Goal: Transaction & Acquisition: Purchase product/service

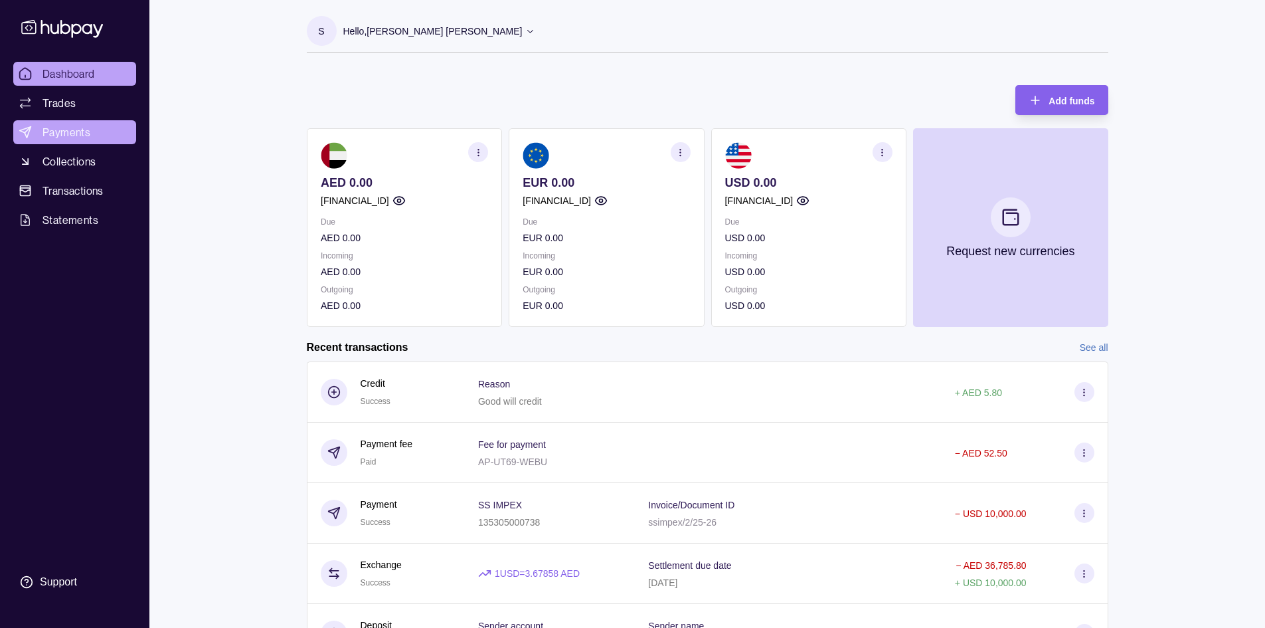
click at [80, 128] on span "Payments" at bounding box center [67, 132] width 48 height 16
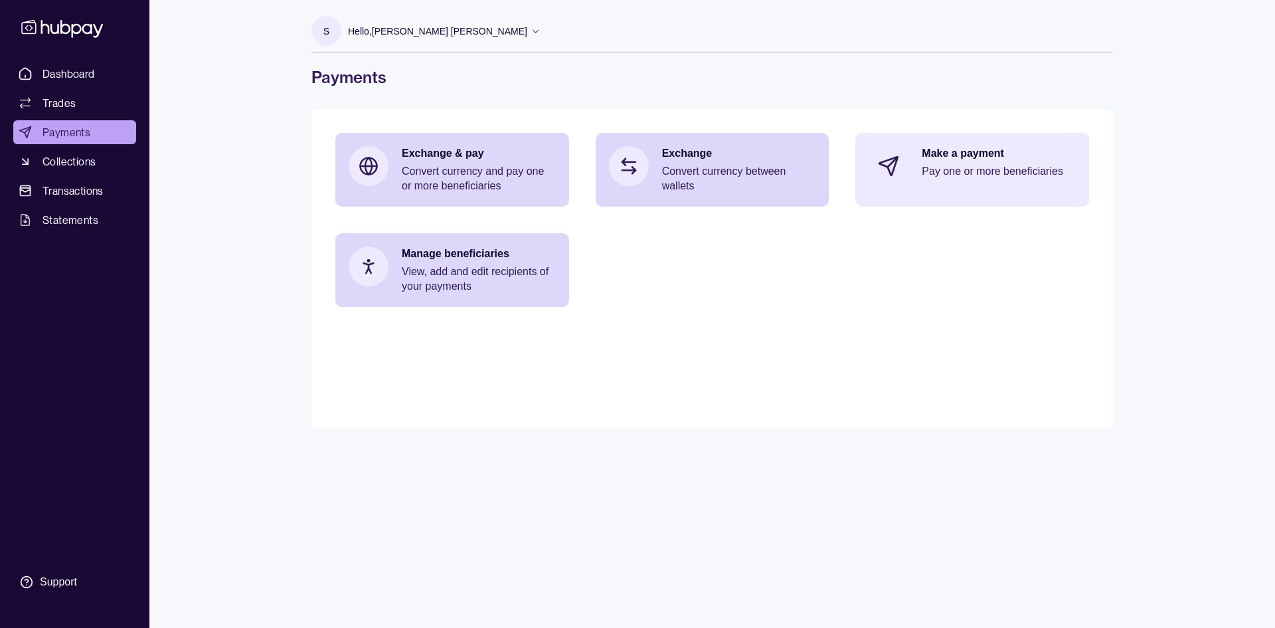
click at [969, 159] on p "Make a payment" at bounding box center [999, 153] width 154 height 15
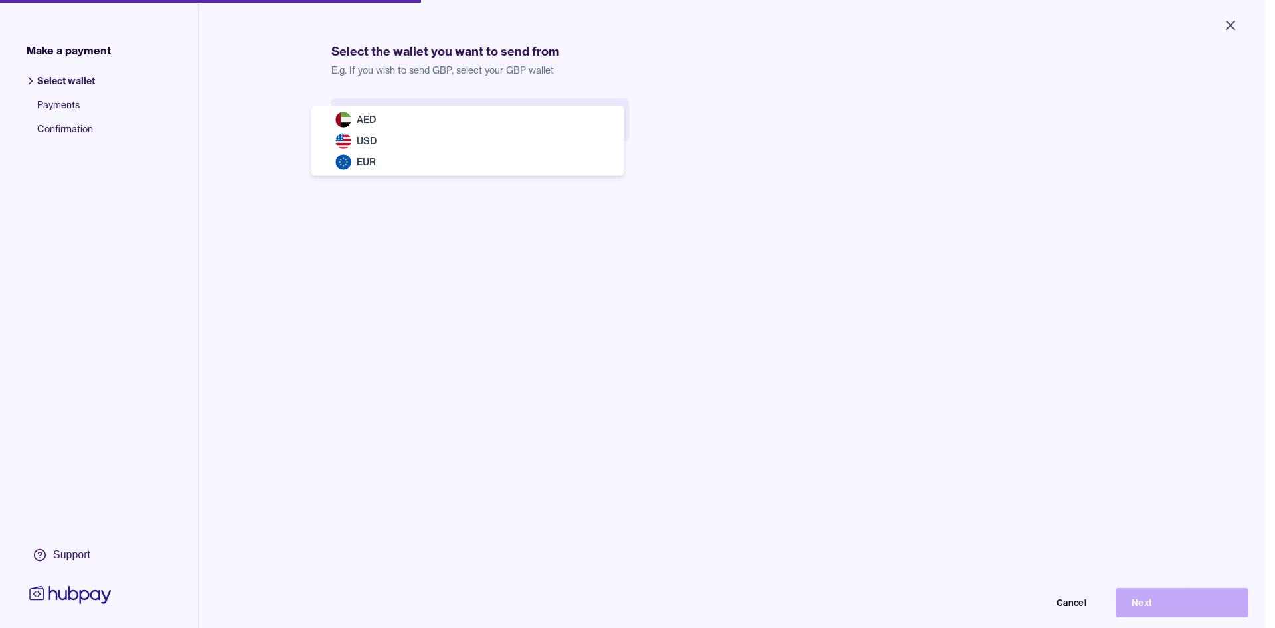
click at [442, 122] on body "Close Make a payment Select wallet Payments Confirmation Support Select the wal…" at bounding box center [632, 314] width 1265 height 628
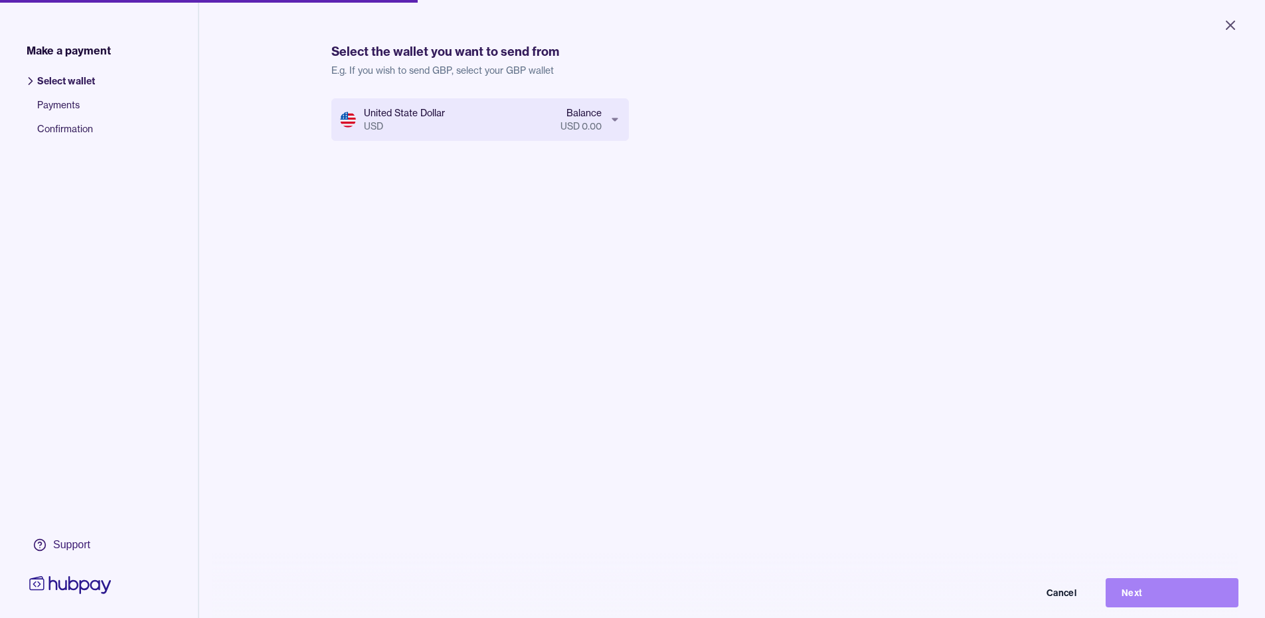
click at [1191, 599] on button "Next" at bounding box center [1172, 592] width 133 height 29
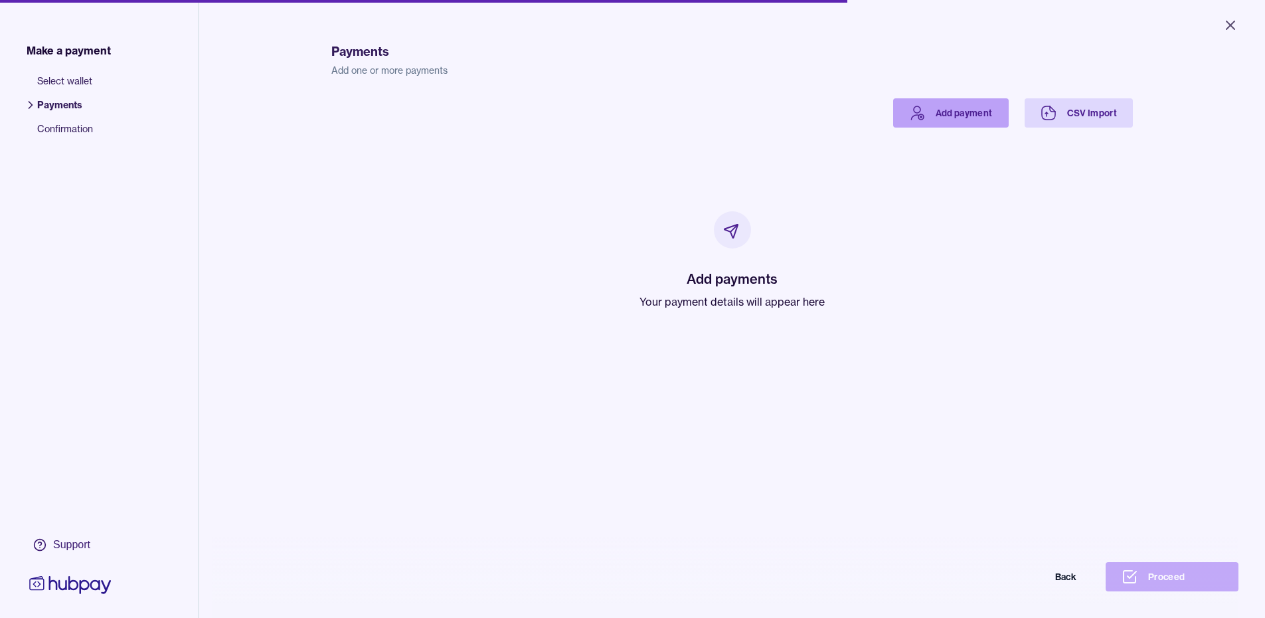
click at [959, 107] on link "Add payment" at bounding box center [951, 112] width 116 height 29
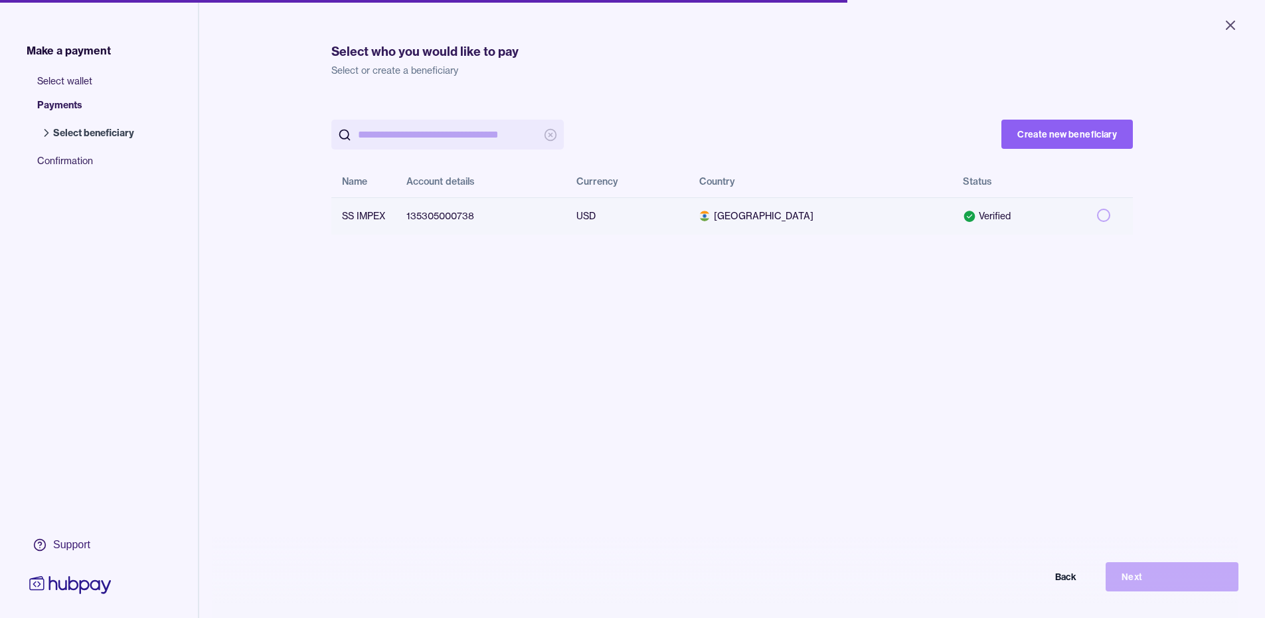
click at [1097, 215] on button "button" at bounding box center [1103, 215] width 13 height 13
click at [1143, 584] on button "Next" at bounding box center [1172, 576] width 133 height 29
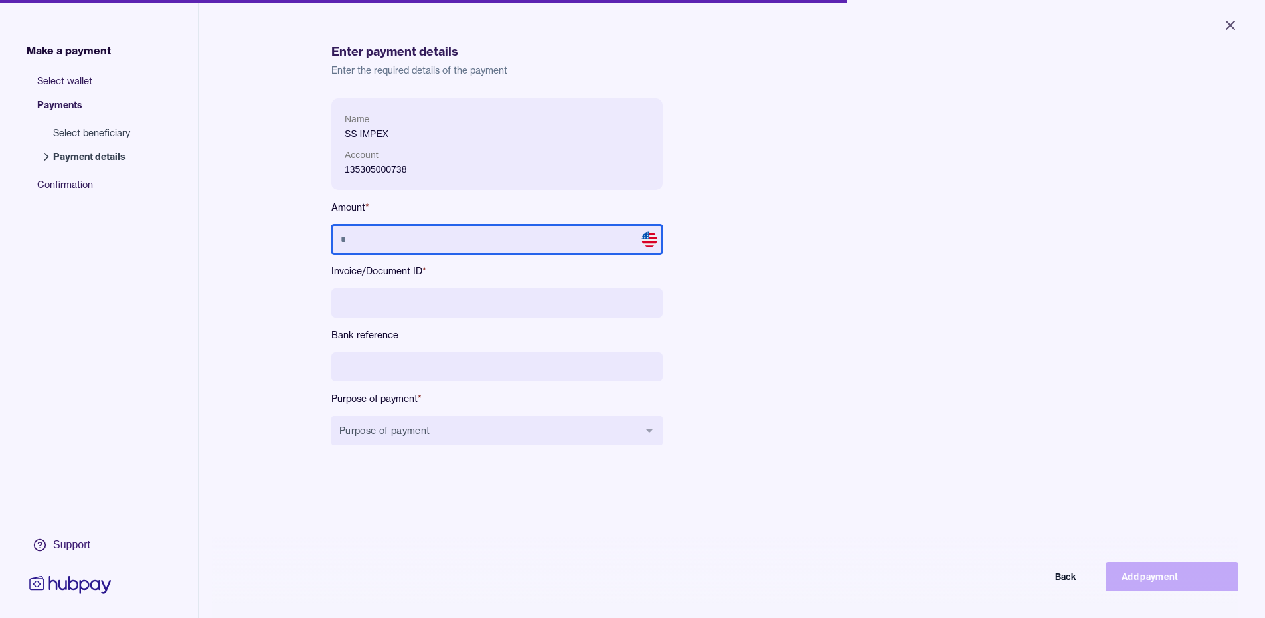
click at [438, 232] on input "text" at bounding box center [496, 238] width 331 height 29
type input "*"
type input "******"
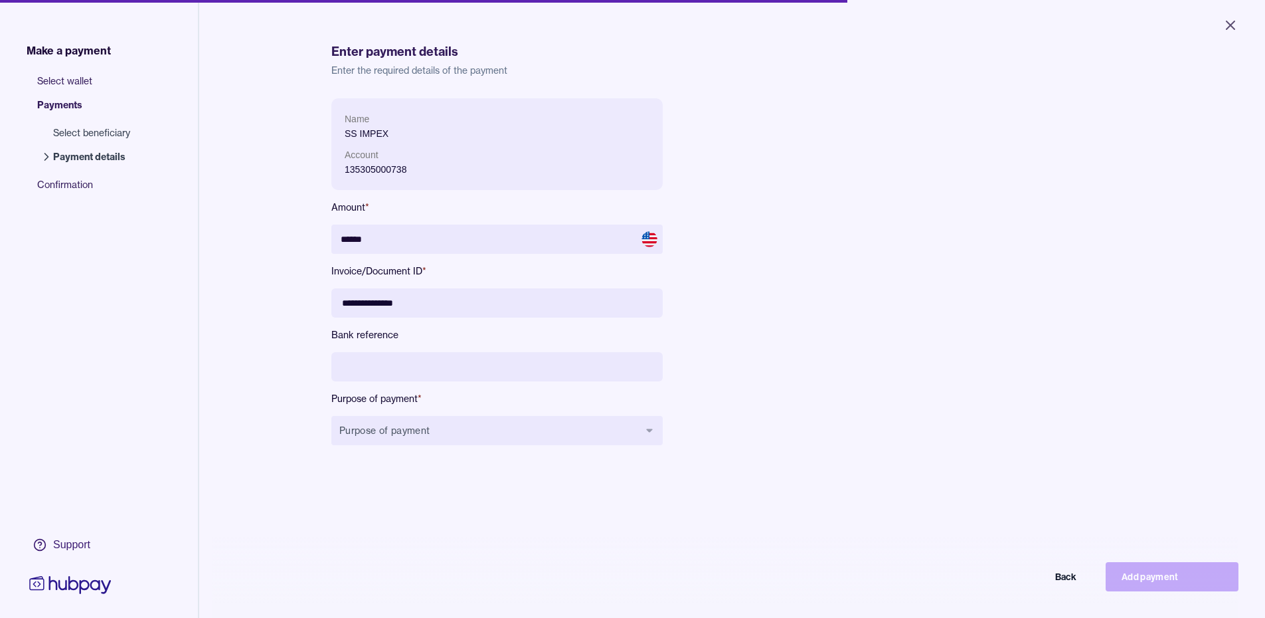
type input "**********"
click at [442, 373] on input at bounding box center [496, 366] width 331 height 29
type input "**********"
click at [461, 435] on button "Purpose of payment" at bounding box center [496, 430] width 331 height 29
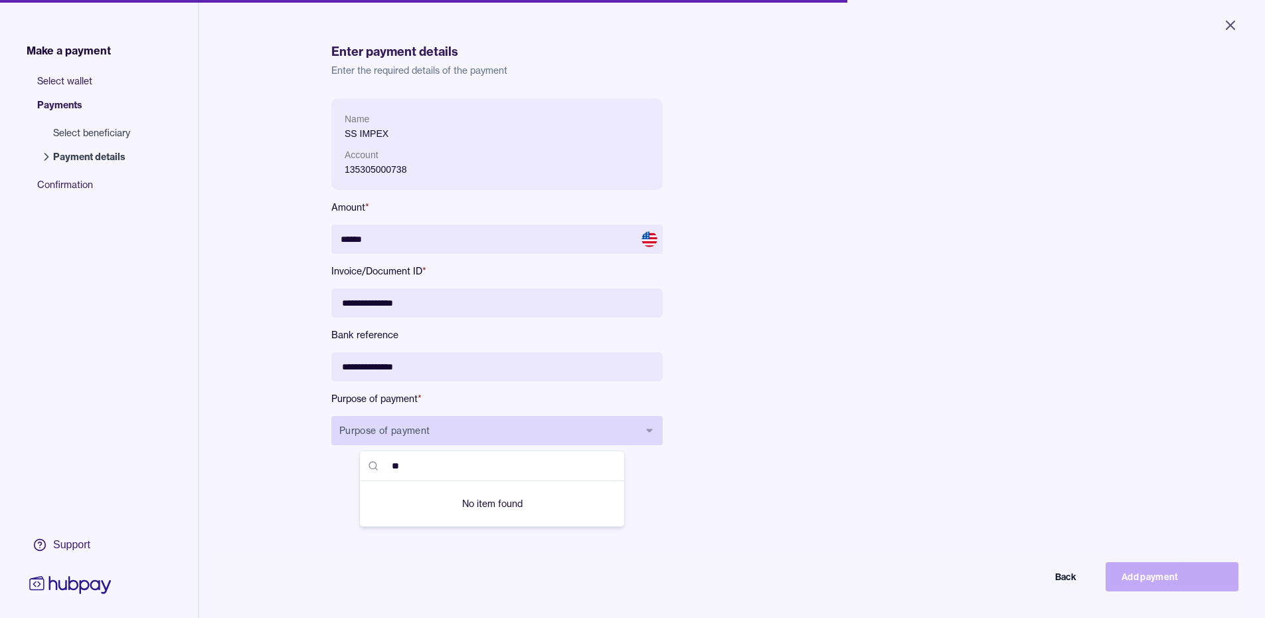
type input "*"
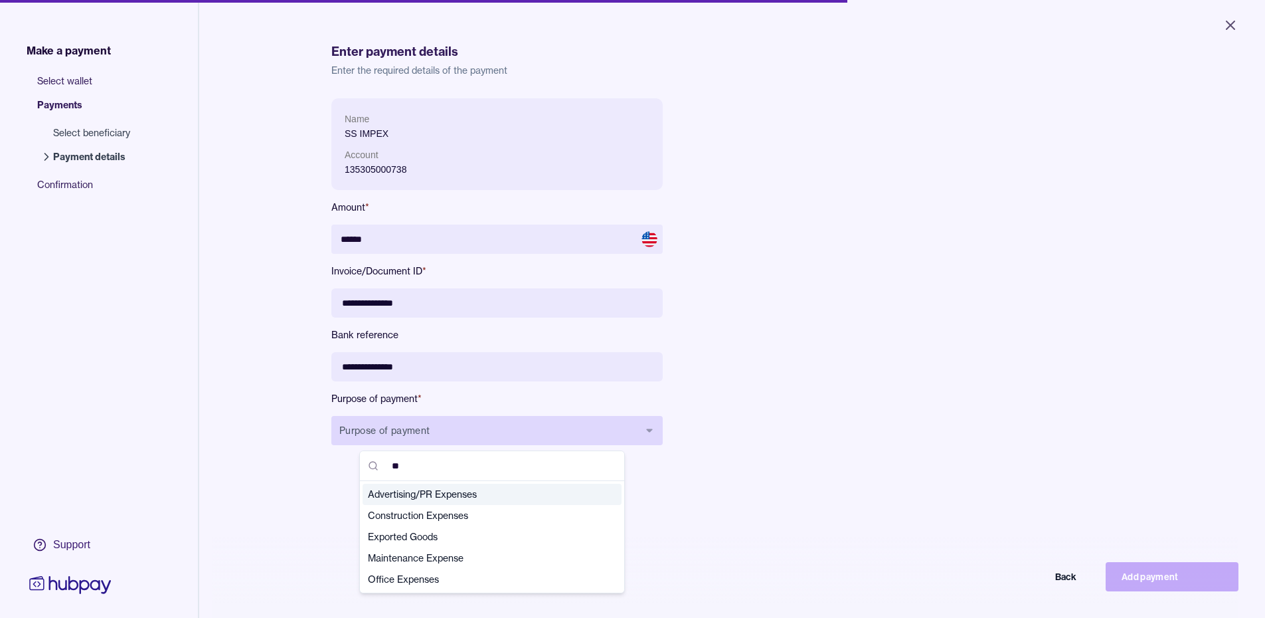
type input "***"
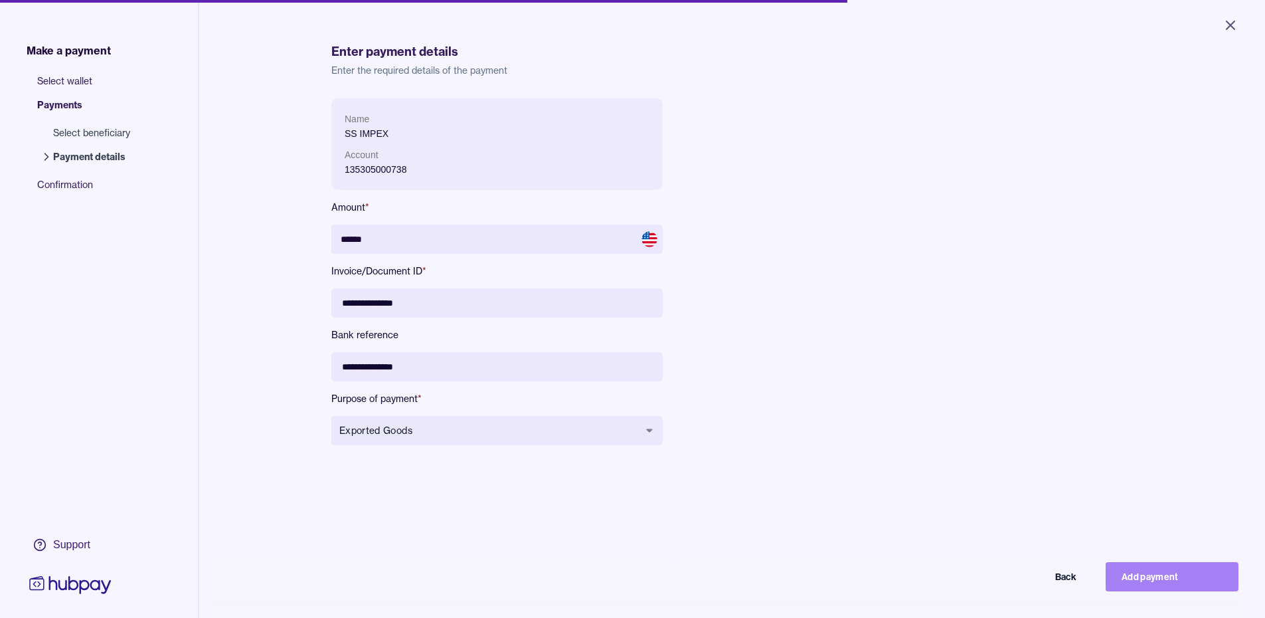
click at [1164, 586] on button "Add payment" at bounding box center [1172, 576] width 133 height 29
type input "*****"
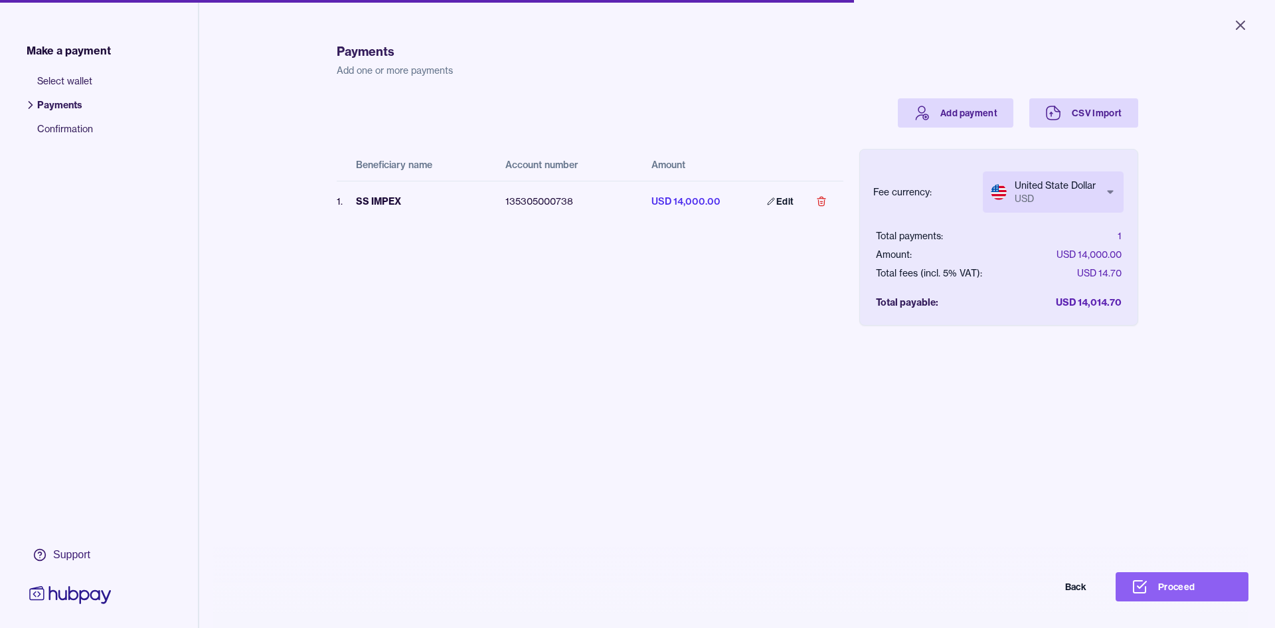
click at [1067, 195] on body "Close Make a payment Select wallet Payments Confirmation Support Payments Add o…" at bounding box center [637, 314] width 1275 height 628
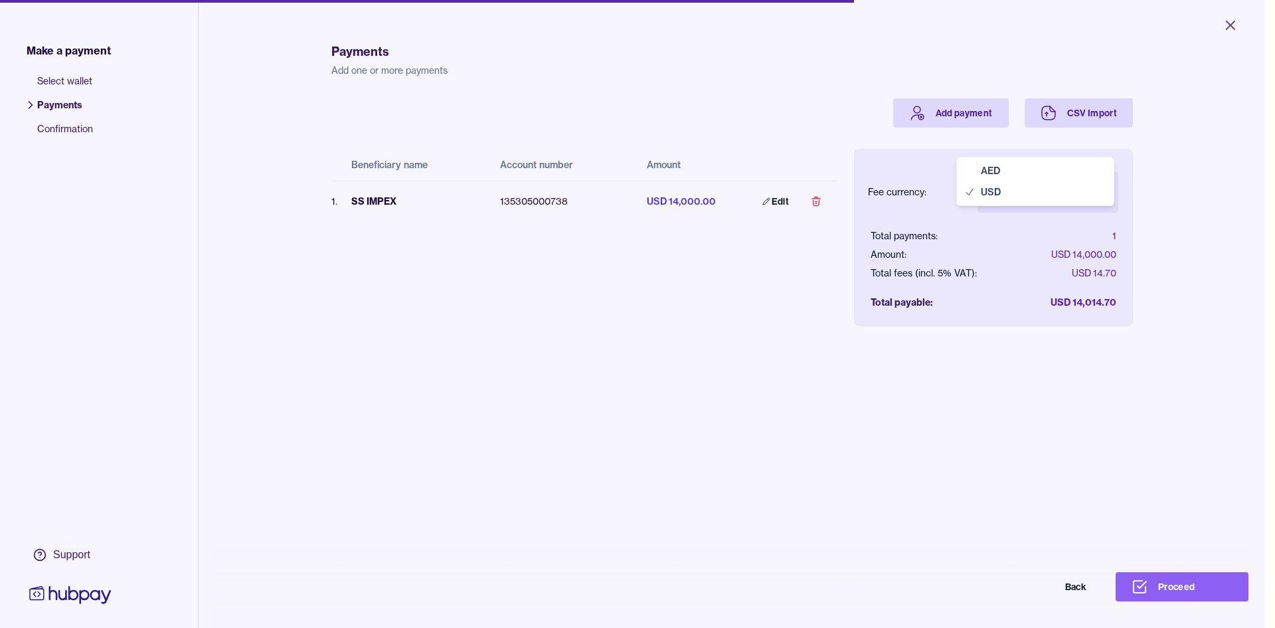
select select "***"
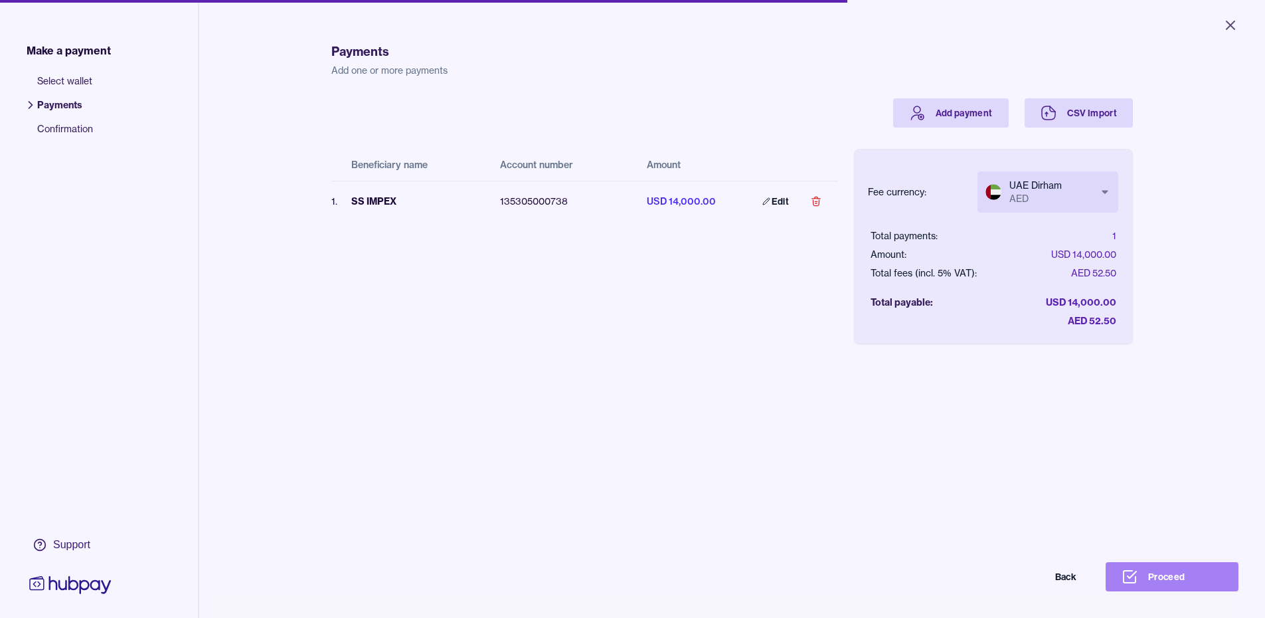
click at [1163, 580] on button "Proceed" at bounding box center [1172, 576] width 133 height 29
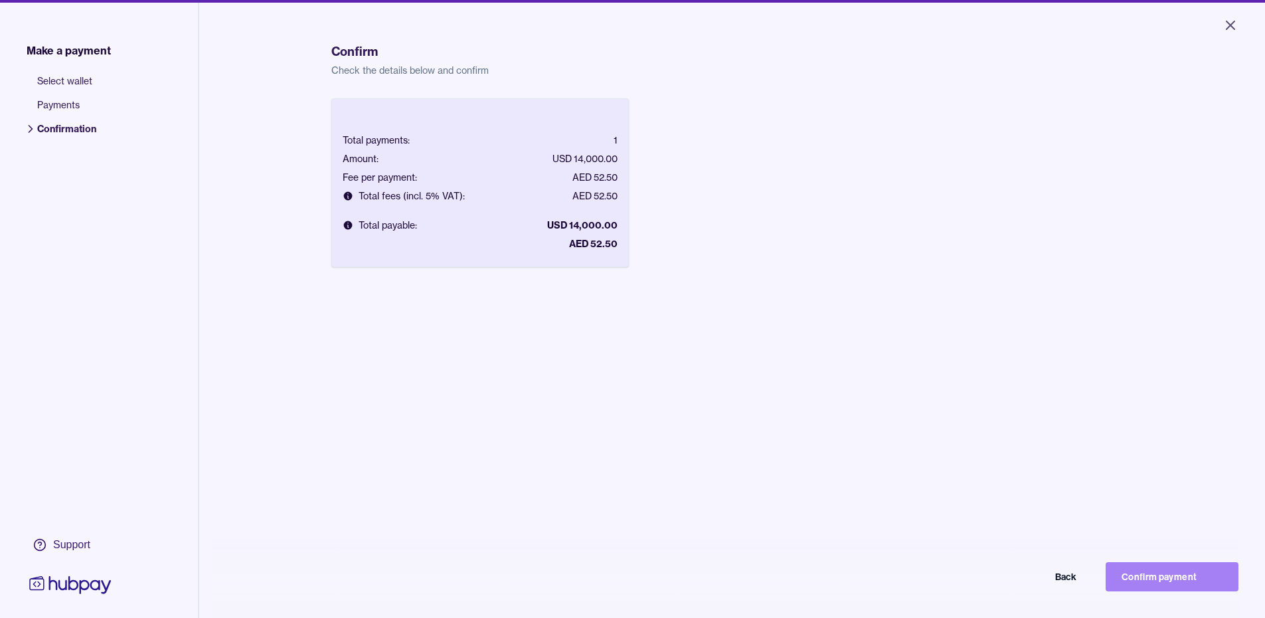
click at [1162, 583] on button "Confirm payment" at bounding box center [1172, 576] width 133 height 29
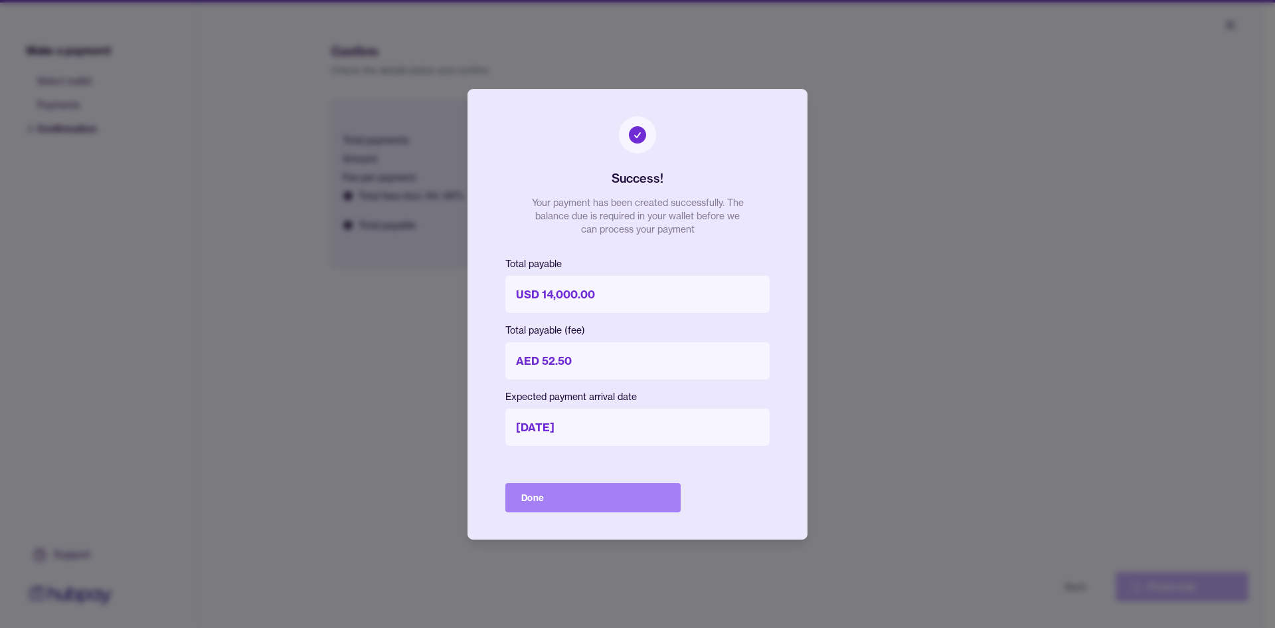
click at [549, 491] on button "Done" at bounding box center [592, 497] width 175 height 29
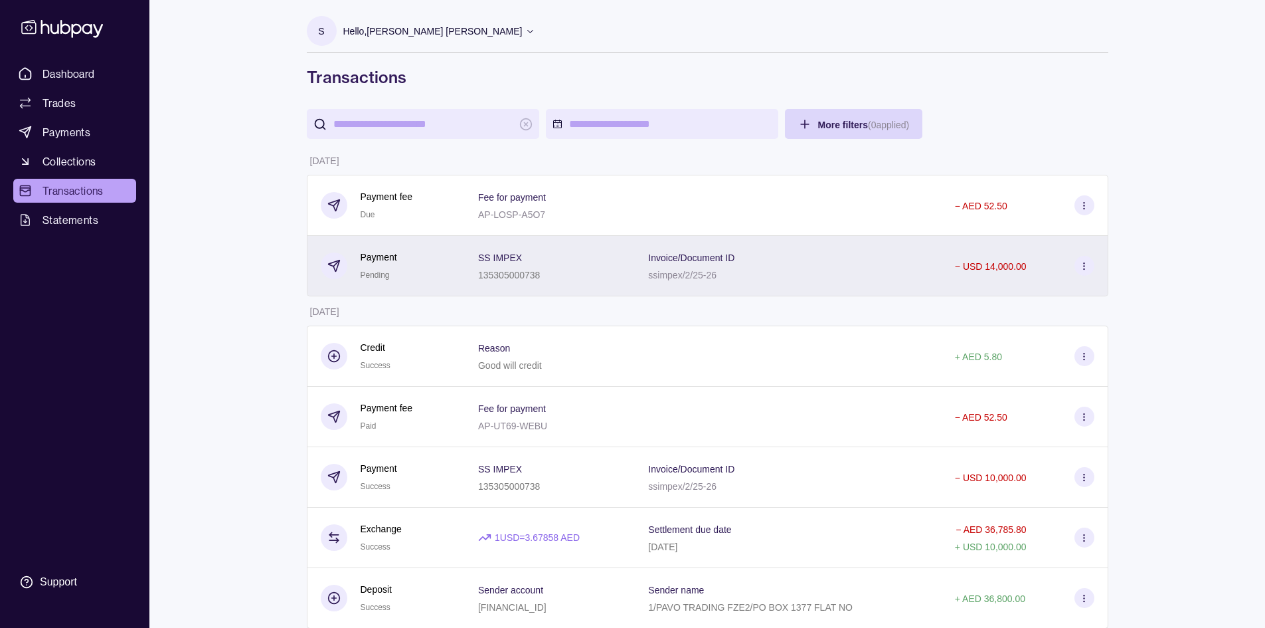
click at [1085, 268] on icon at bounding box center [1084, 266] width 10 height 10
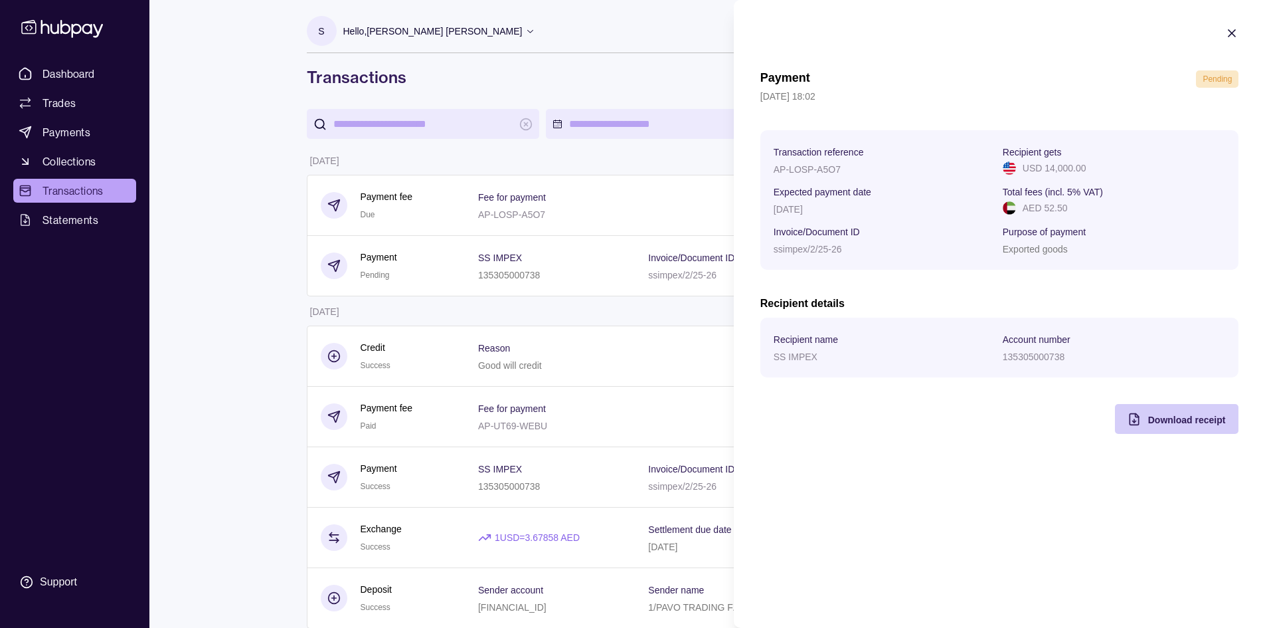
click at [1186, 418] on span "Download receipt" at bounding box center [1187, 419] width 78 height 11
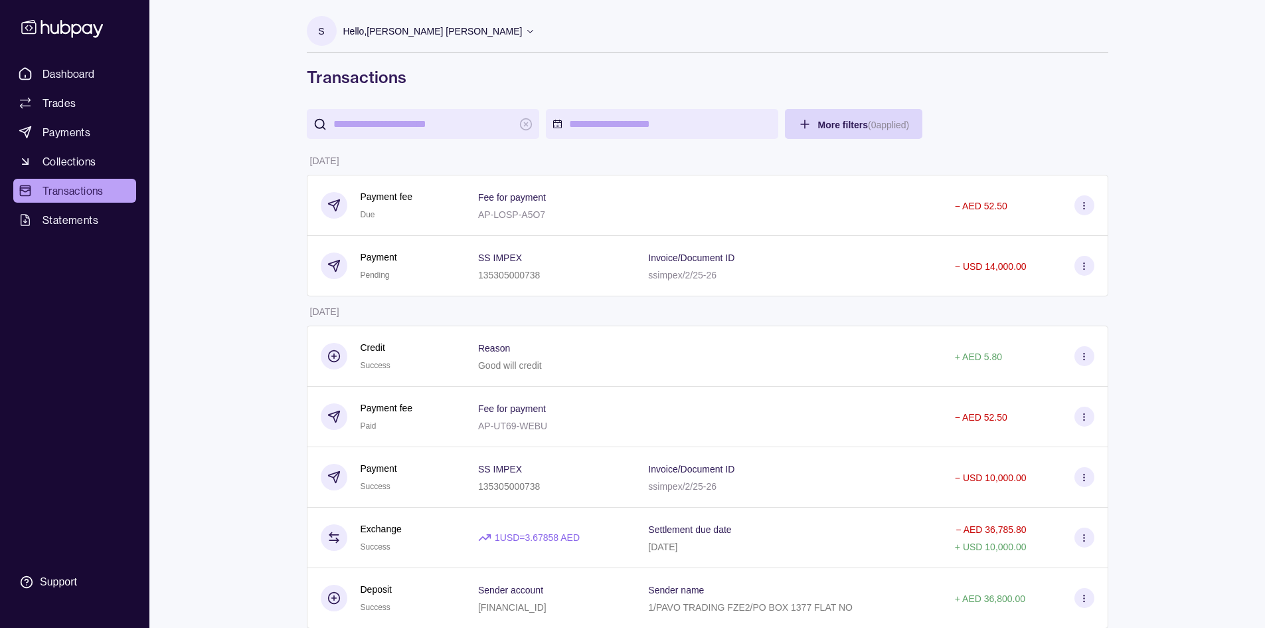
click at [80, 66] on span "Dashboard" at bounding box center [69, 74] width 52 height 16
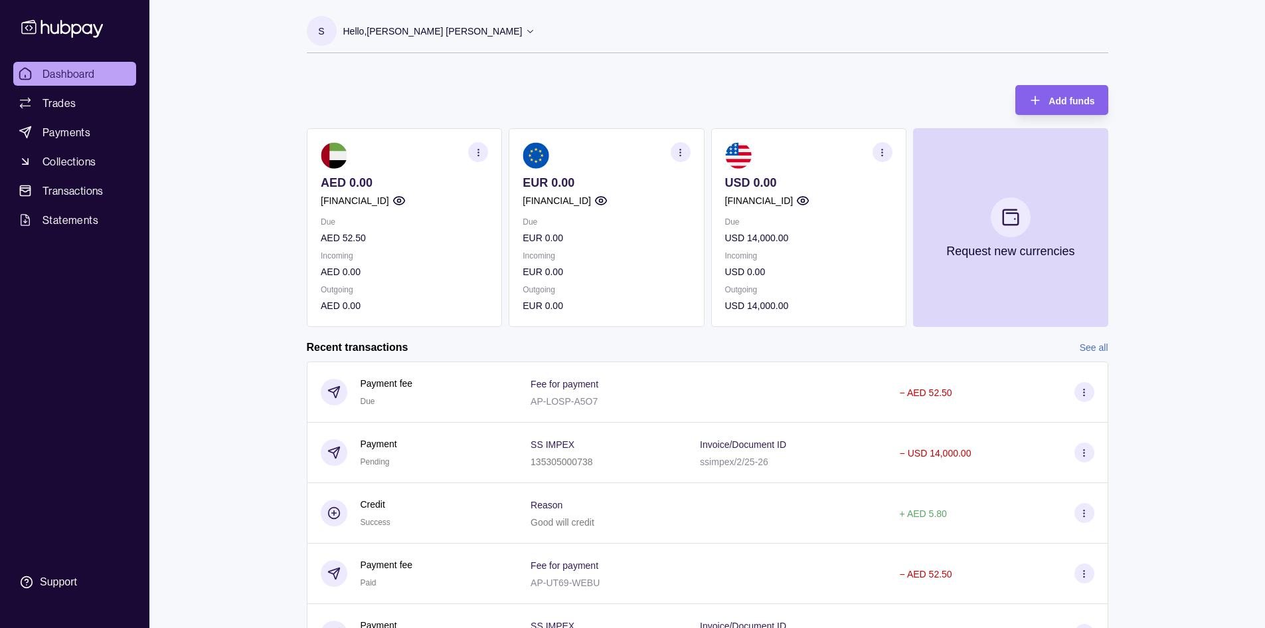
click at [25, 78] on icon at bounding box center [25, 73] width 13 height 13
click at [535, 29] on icon at bounding box center [530, 31] width 10 height 10
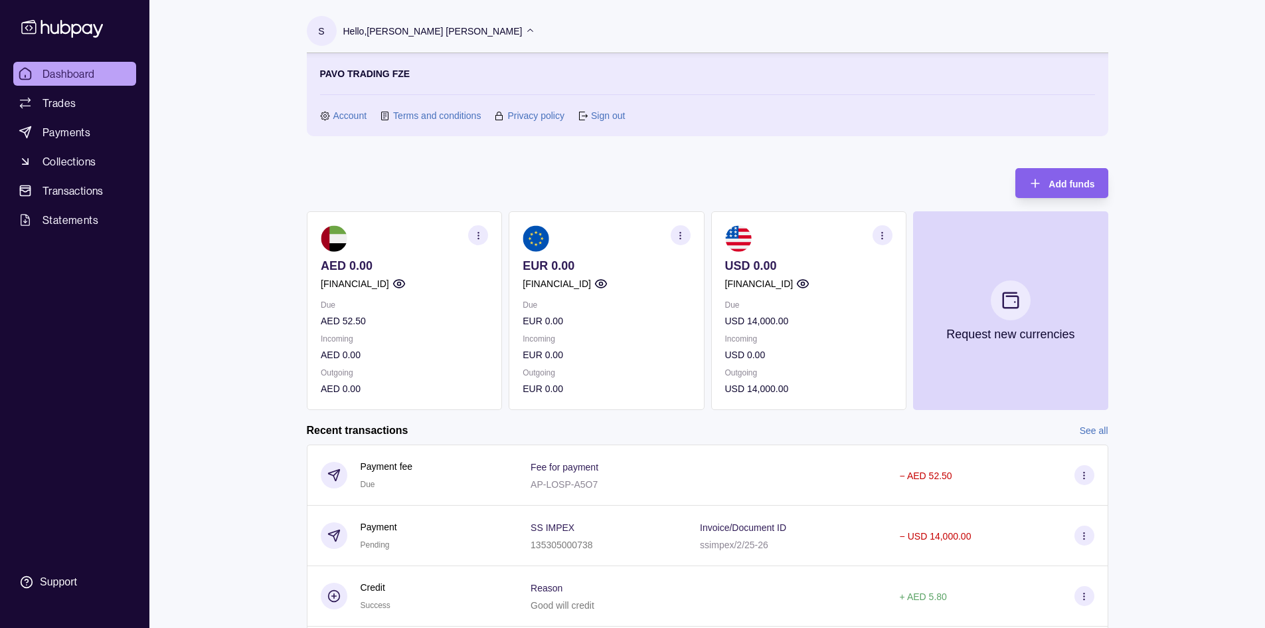
click at [589, 114] on section "Sign out" at bounding box center [601, 115] width 47 height 15
click at [602, 114] on link "Sign out" at bounding box center [608, 115] width 34 height 15
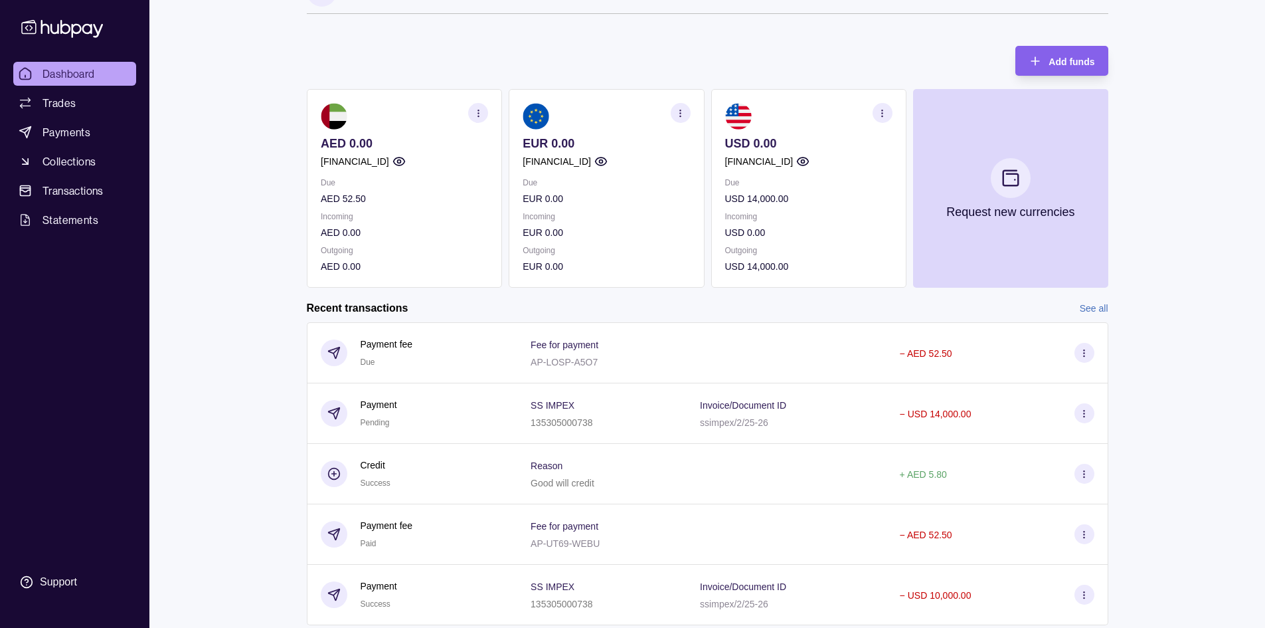
scroll to position [79, 0]
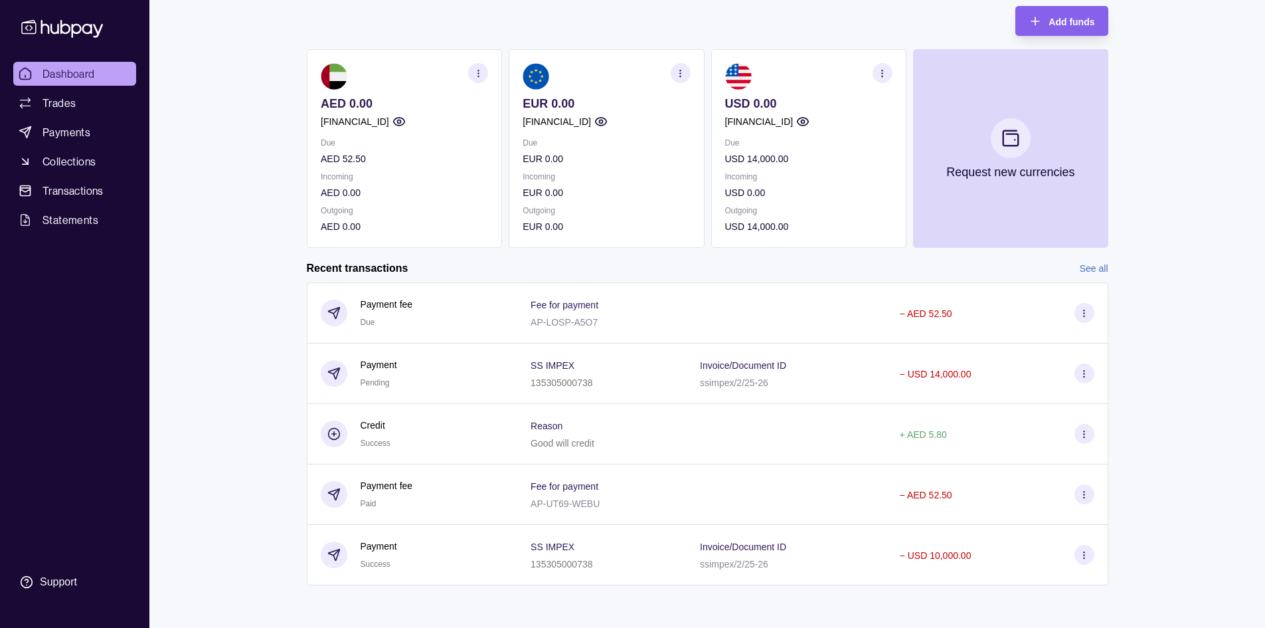
click at [1092, 269] on link "See all" at bounding box center [1094, 268] width 29 height 15
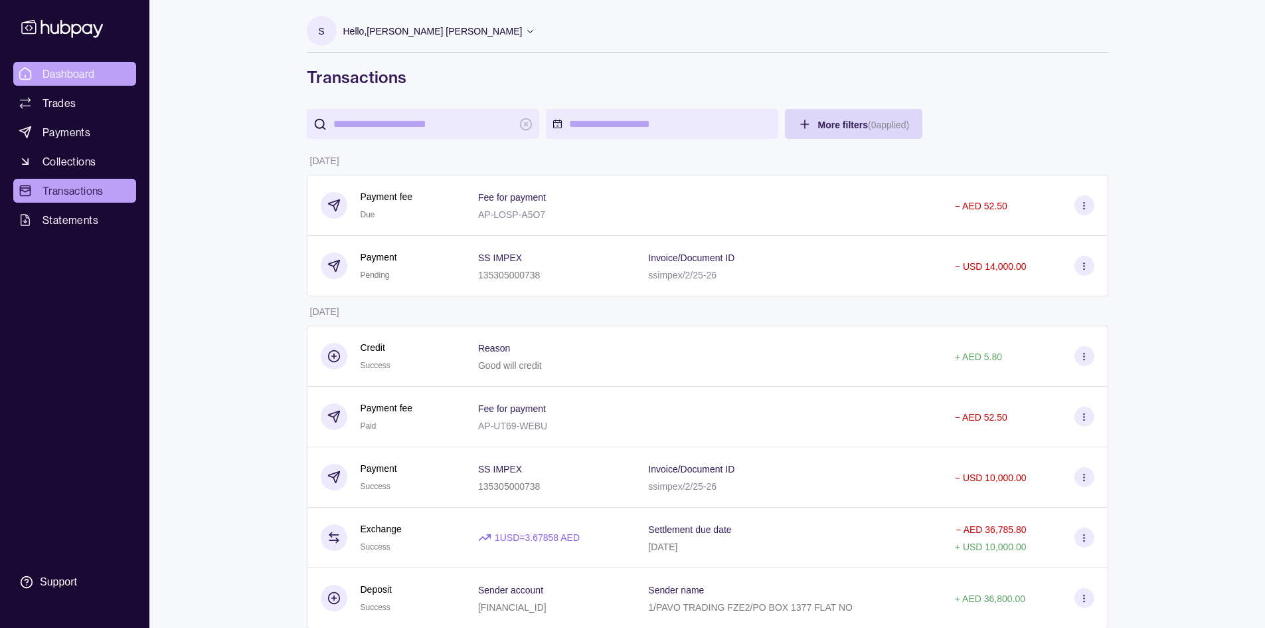
click at [51, 73] on span "Dashboard" at bounding box center [69, 74] width 52 height 16
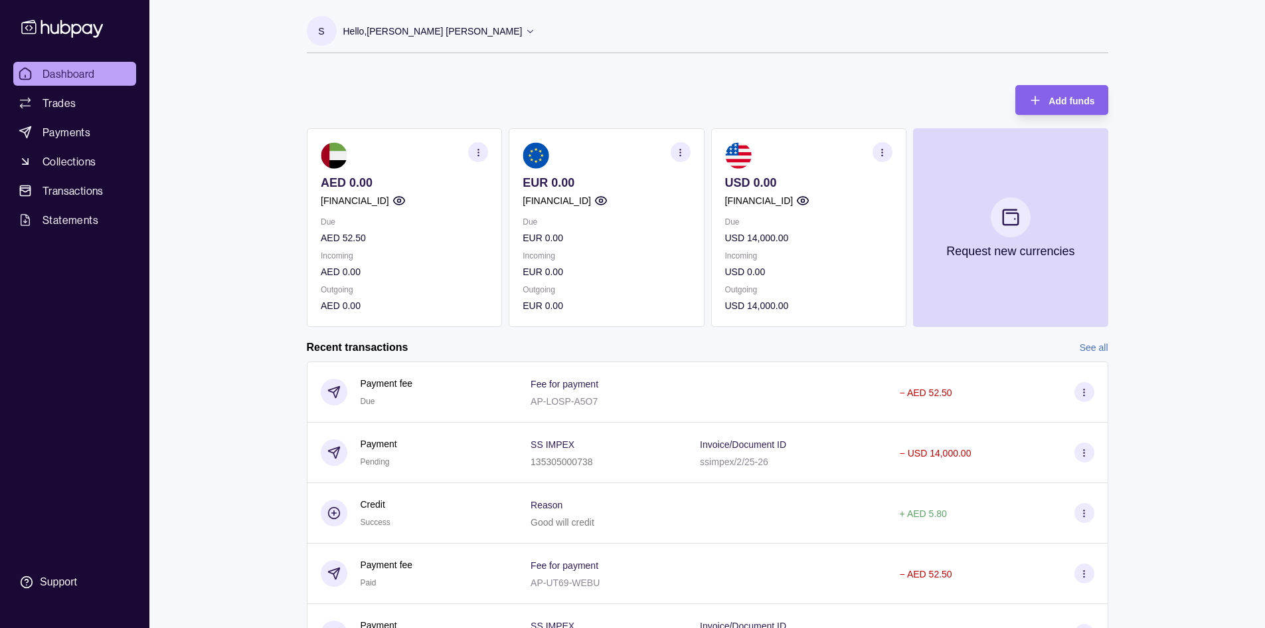
click at [43, 78] on span "Dashboard" at bounding box center [69, 74] width 52 height 16
click at [535, 33] on icon at bounding box center [530, 31] width 10 height 10
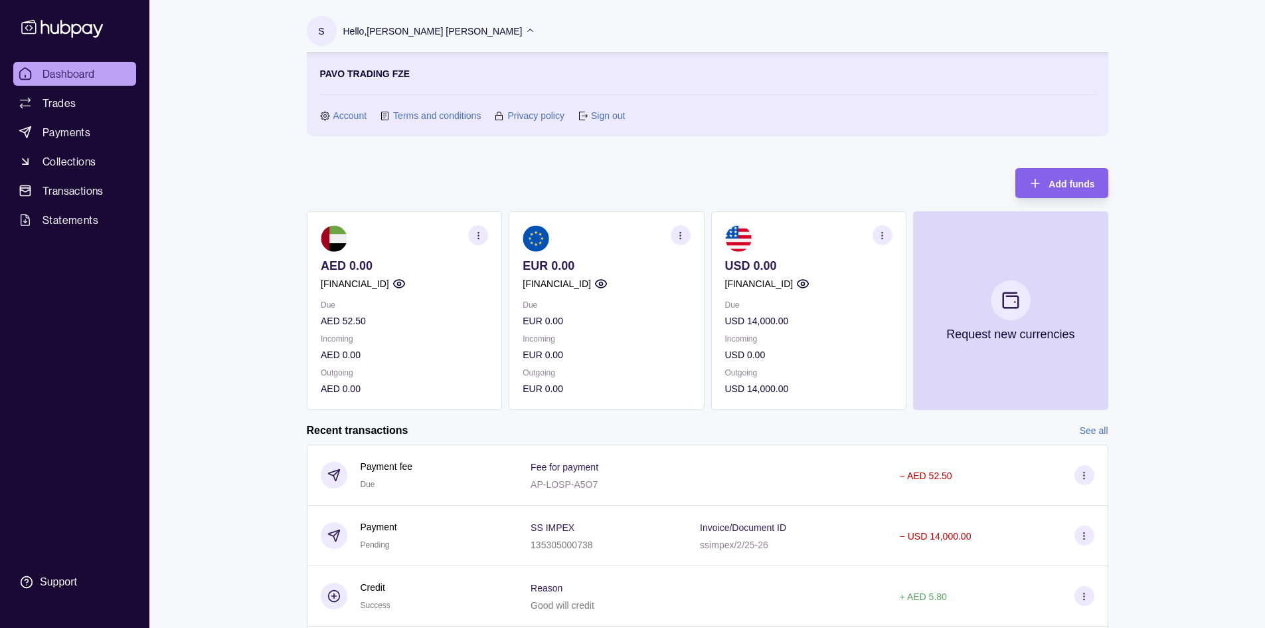
click at [615, 116] on link "Sign out" at bounding box center [608, 115] width 34 height 15
